Goal: Navigation & Orientation: Find specific page/section

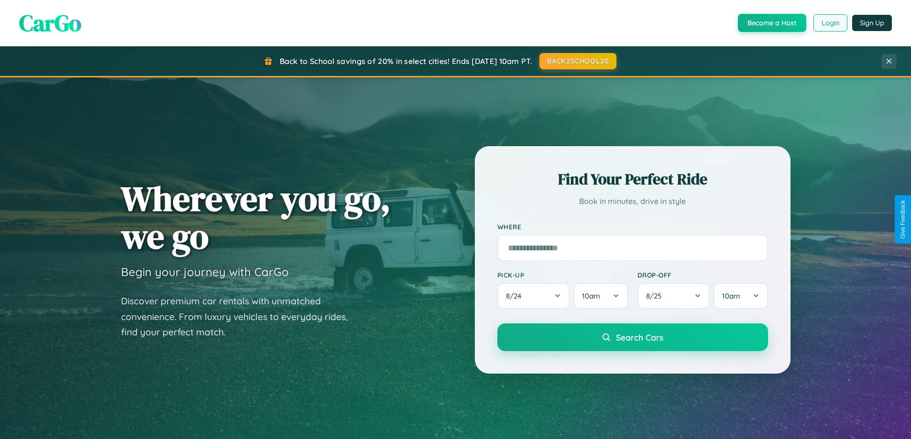
click at [830, 23] on button "Login" at bounding box center [830, 22] width 34 height 17
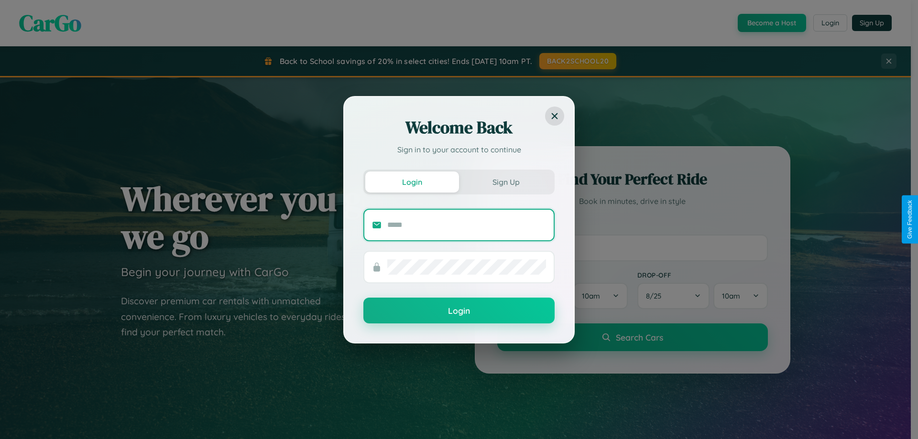
click at [467, 225] on input "text" at bounding box center [466, 225] width 159 height 15
type input "**********"
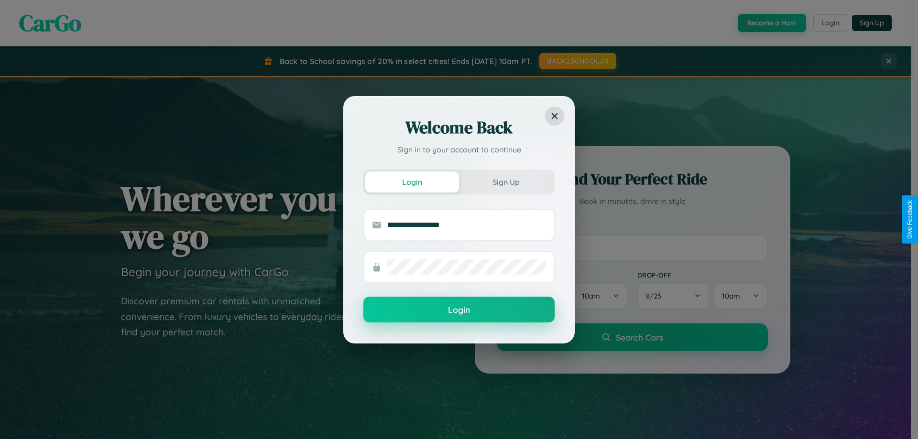
click at [459, 310] on button "Login" at bounding box center [458, 310] width 191 height 26
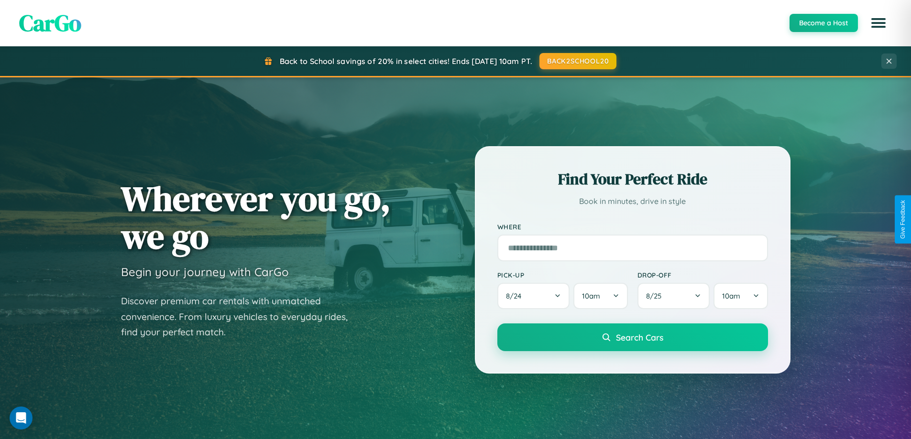
scroll to position [658, 0]
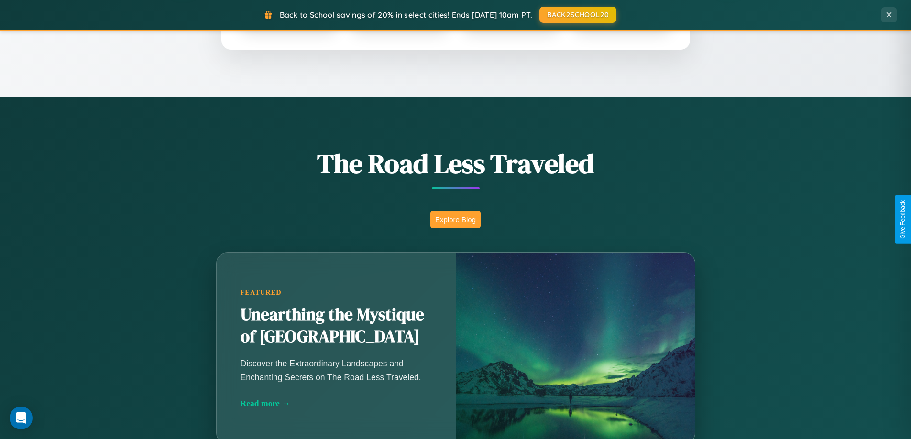
click at [455, 219] on button "Explore Blog" at bounding box center [455, 220] width 50 height 18
